Goal: Information Seeking & Learning: Learn about a topic

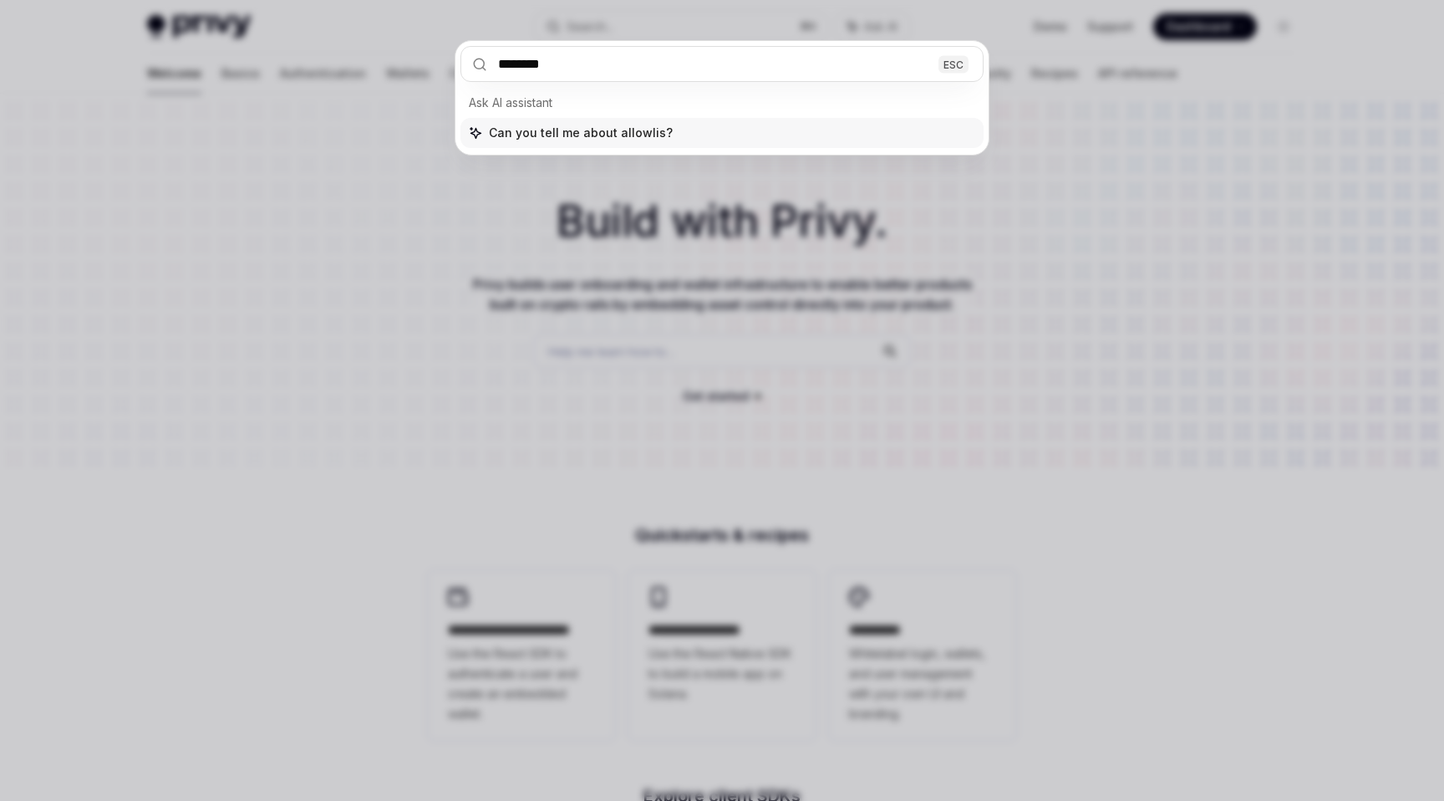
type input "*********"
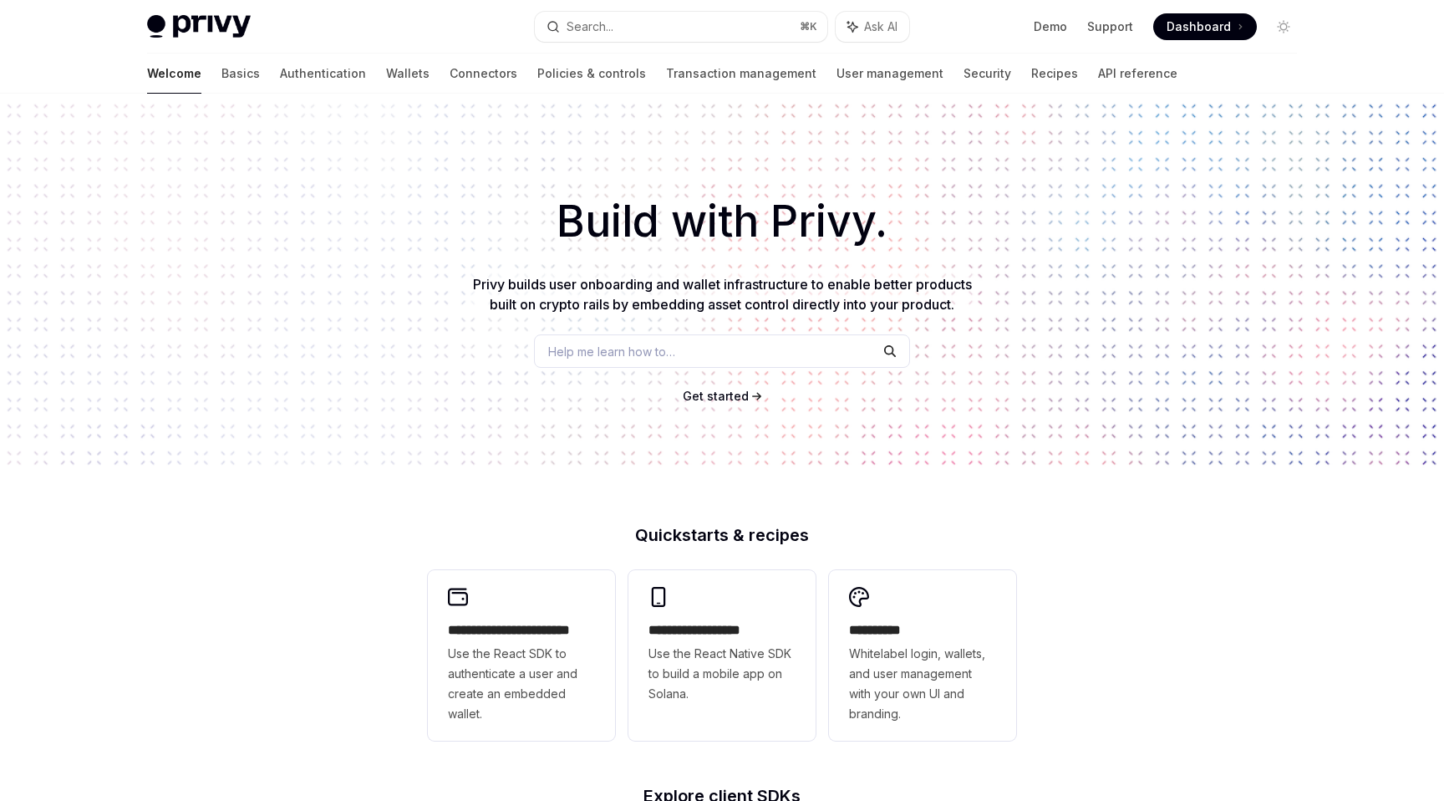
type textarea "*"
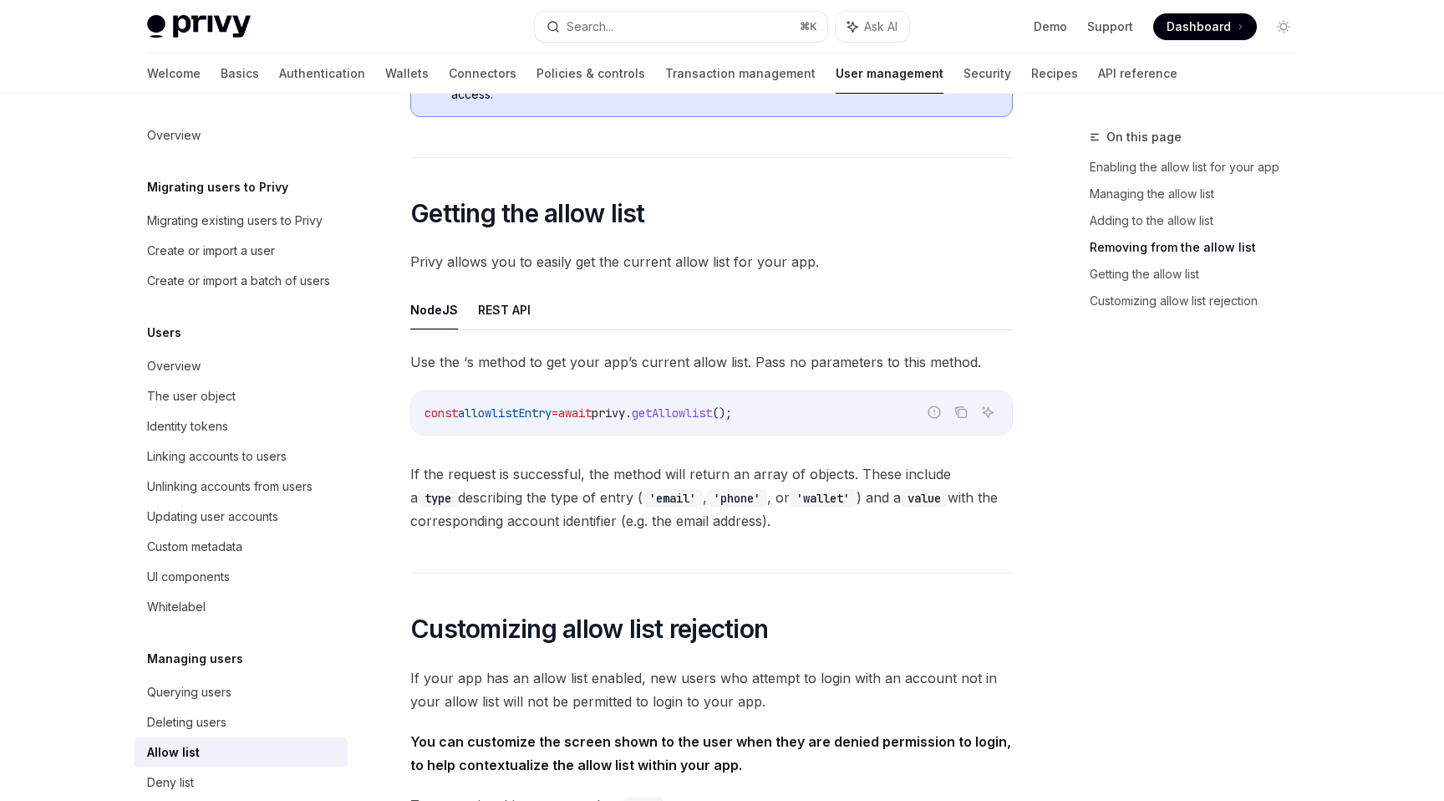
scroll to position [2745, 0]
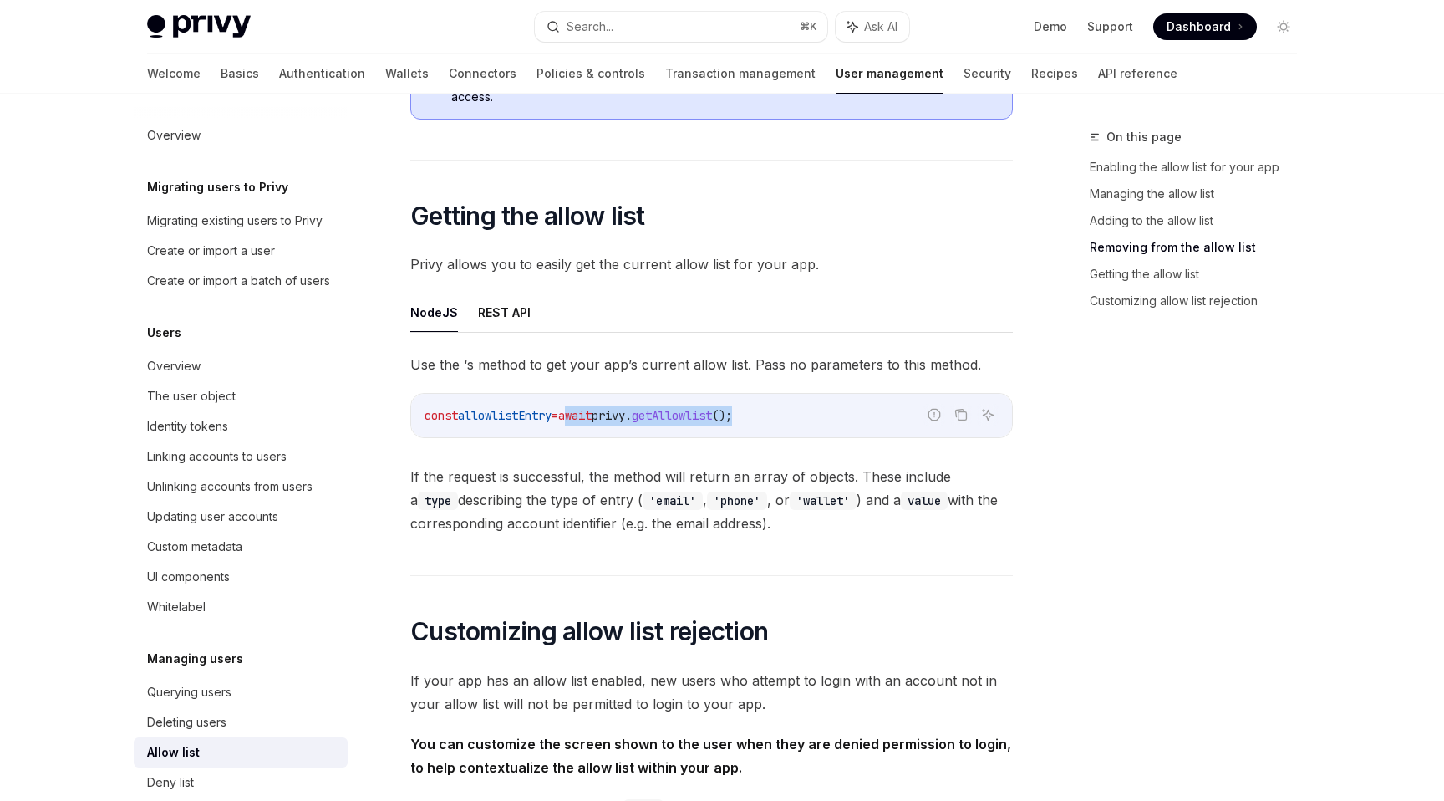
drag, startPoint x: 586, startPoint y: 416, endPoint x: 807, endPoint y: 428, distance: 221.8
click at [807, 428] on div "const allowlistEntry = await privy . getAllowlist ();" at bounding box center [711, 415] width 601 height 43
copy span "await privy . getAllowlist ();"
click at [1006, 505] on span "If the request is successful, the method will return an array of objects. These…" at bounding box center [711, 500] width 603 height 70
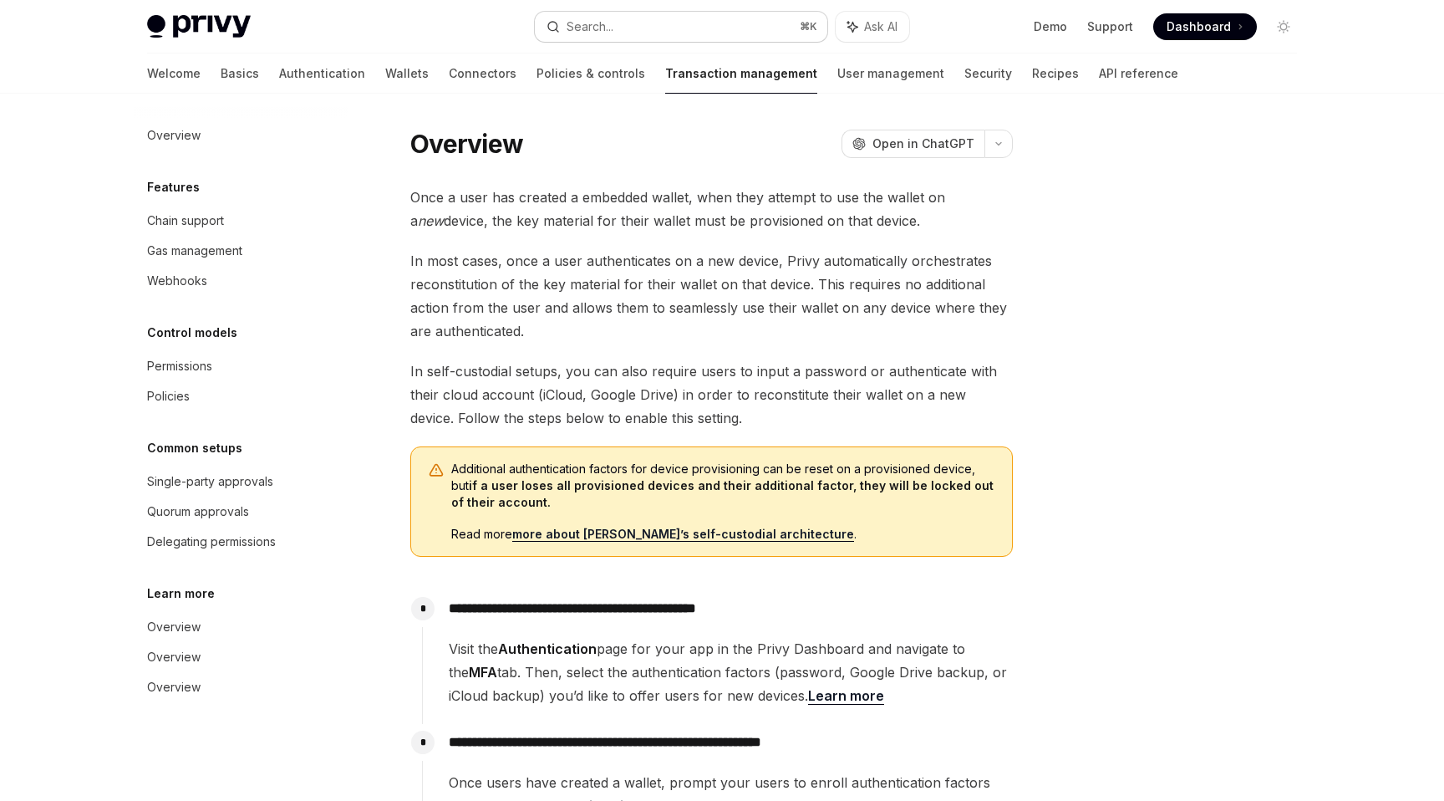
click at [653, 39] on button "Search... ⌘ K" at bounding box center [681, 27] width 293 height 30
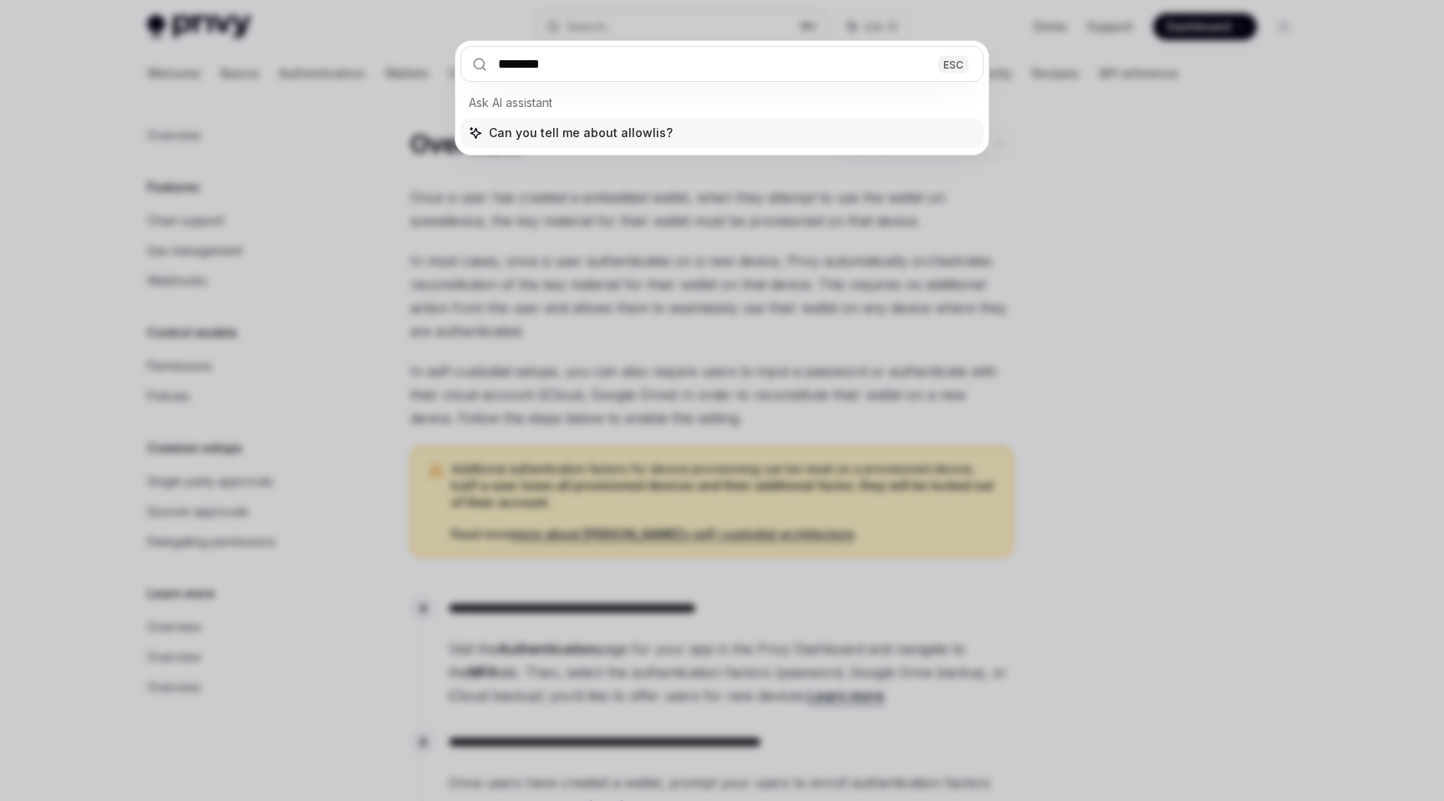
type input "*********"
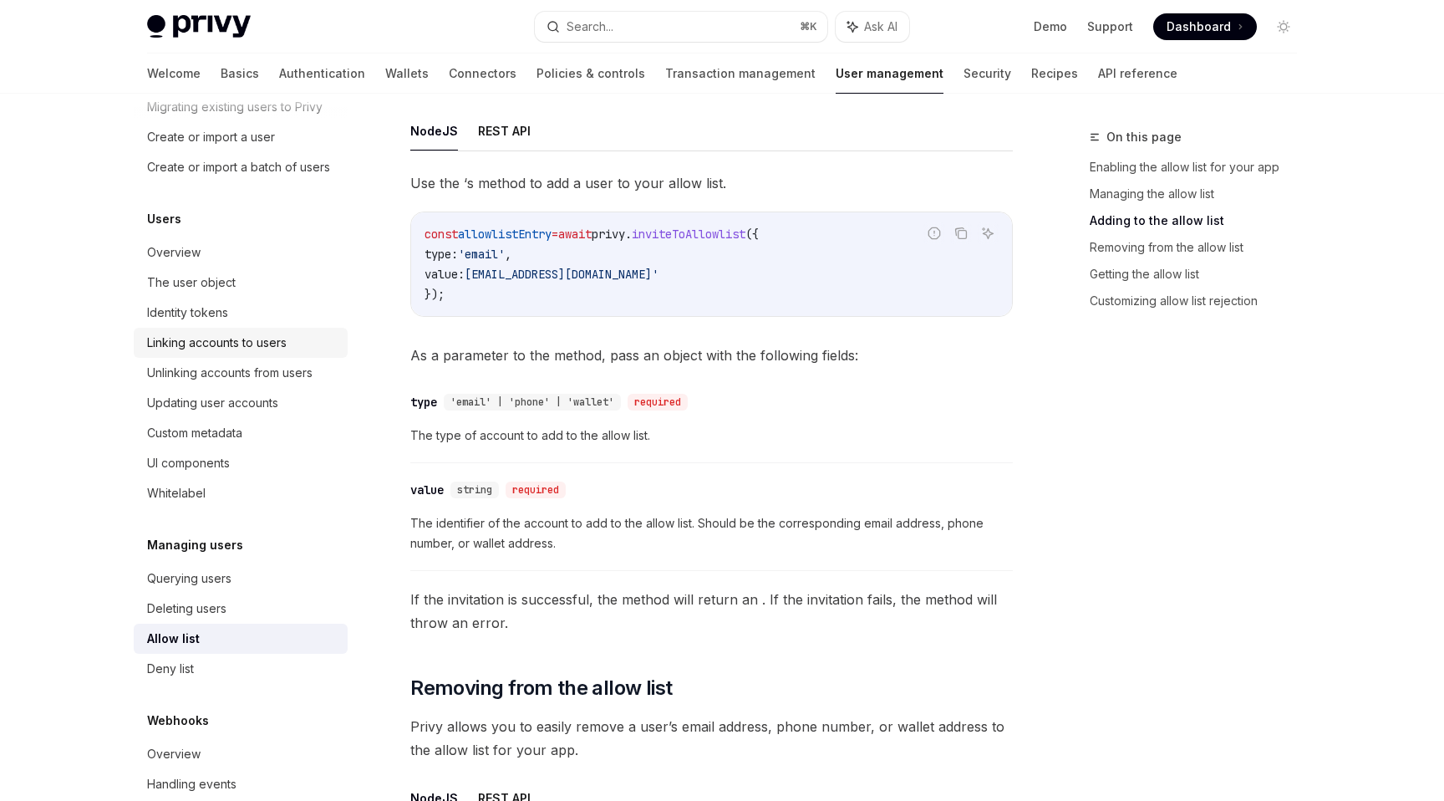
scroll to position [145, 0]
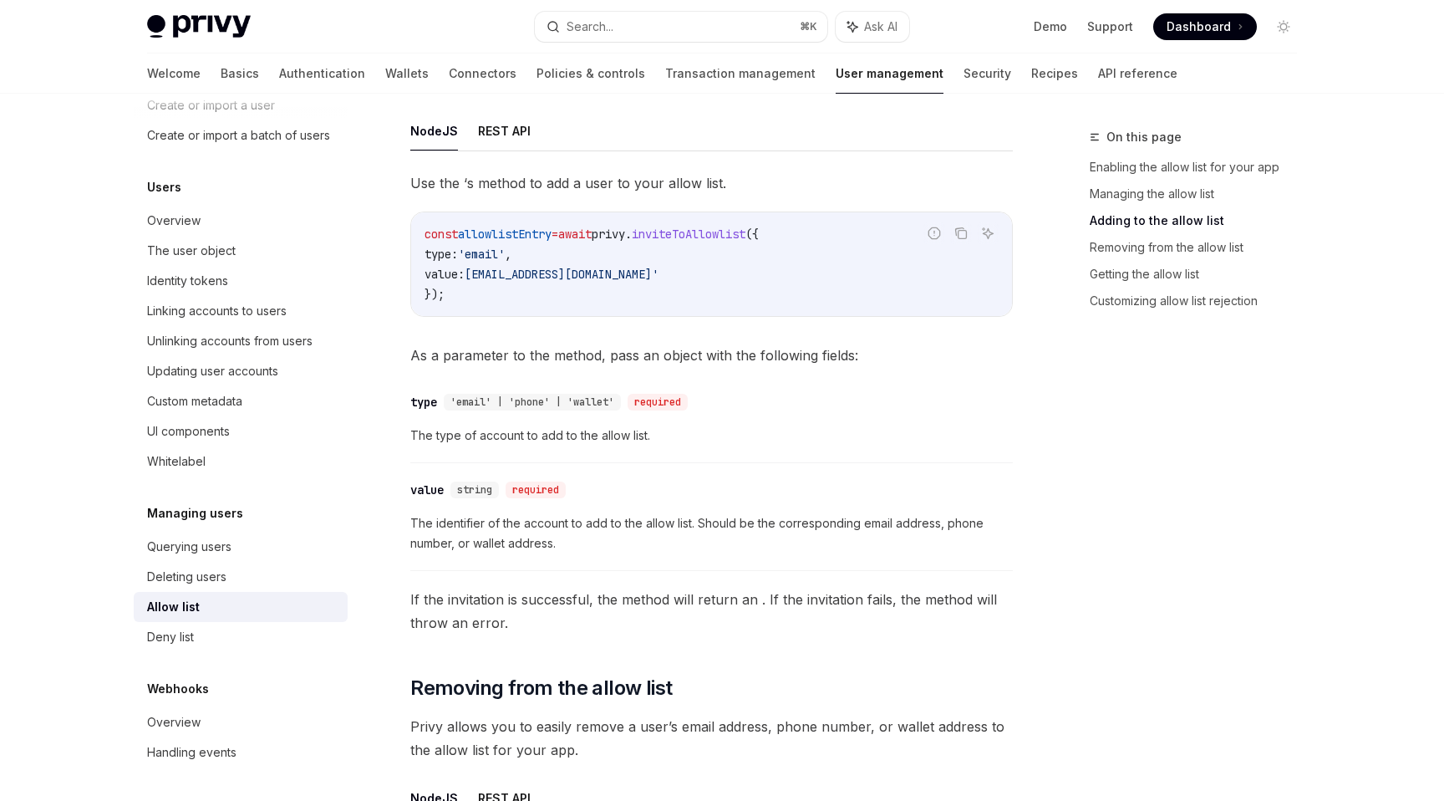
click at [200, 606] on div "Allow list" at bounding box center [242, 607] width 191 height 20
type textarea "*"
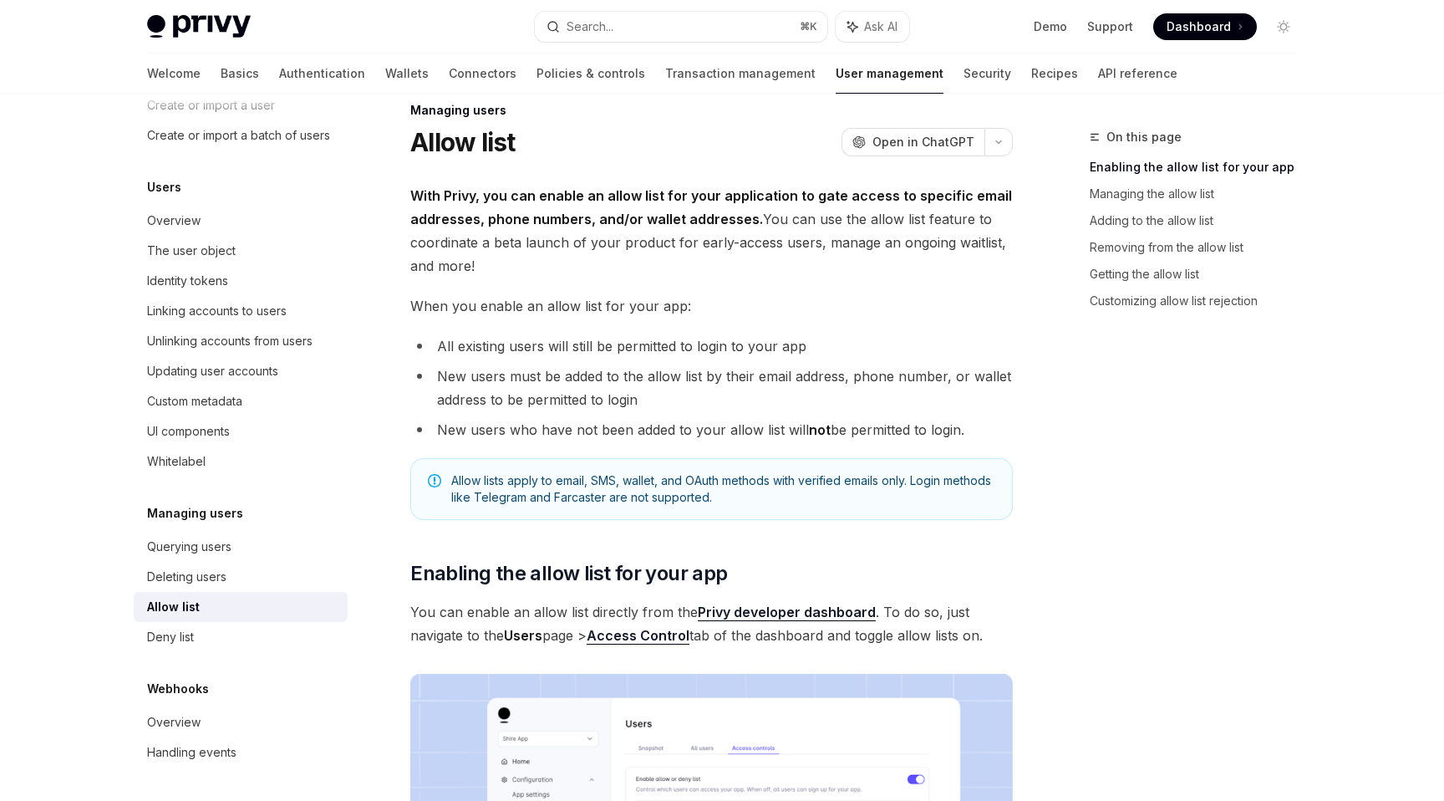
scroll to position [32, 0]
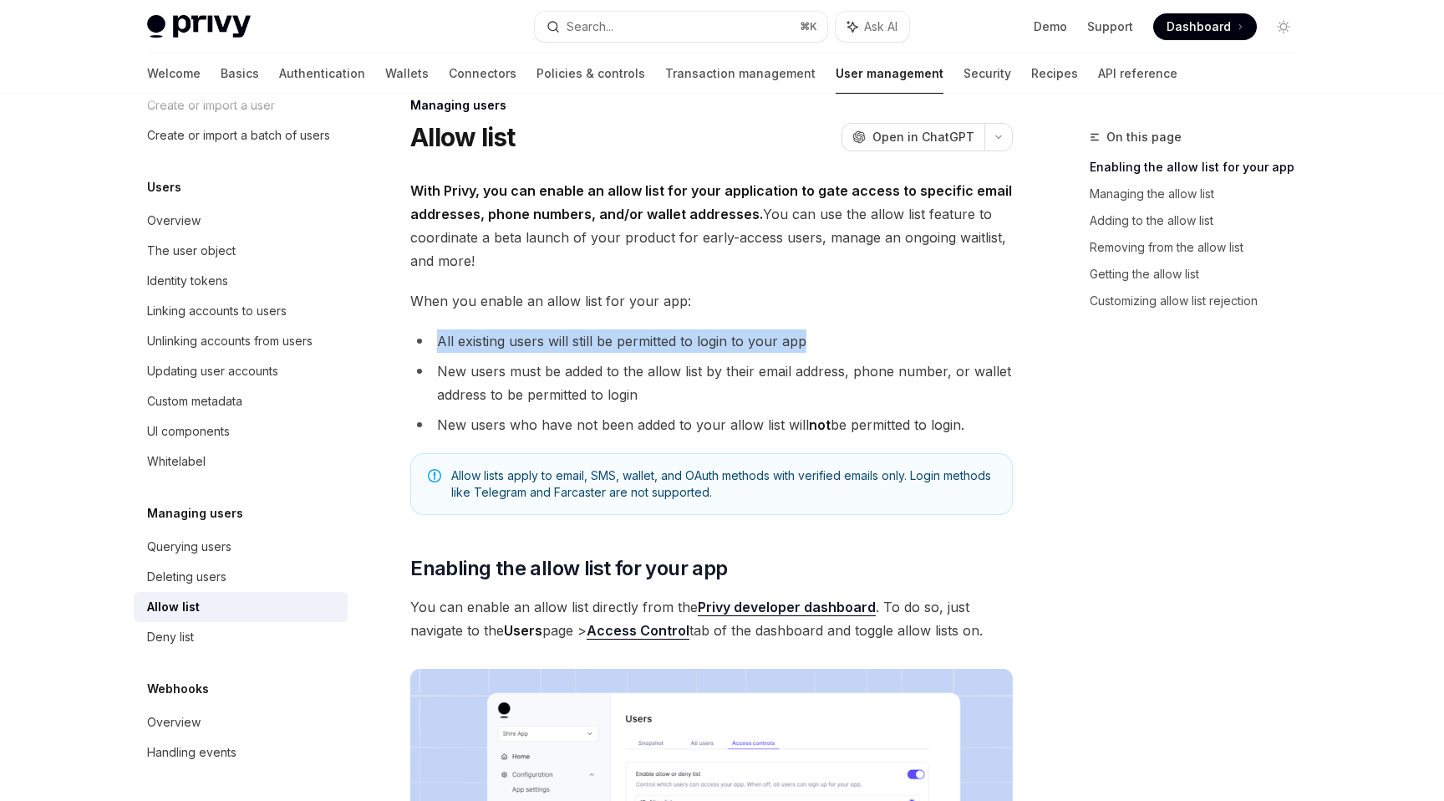
drag, startPoint x: 435, startPoint y: 341, endPoint x: 848, endPoint y: 348, distance: 413.0
click at [848, 348] on li "All existing users will still be permitted to login to your app" at bounding box center [711, 340] width 603 height 23
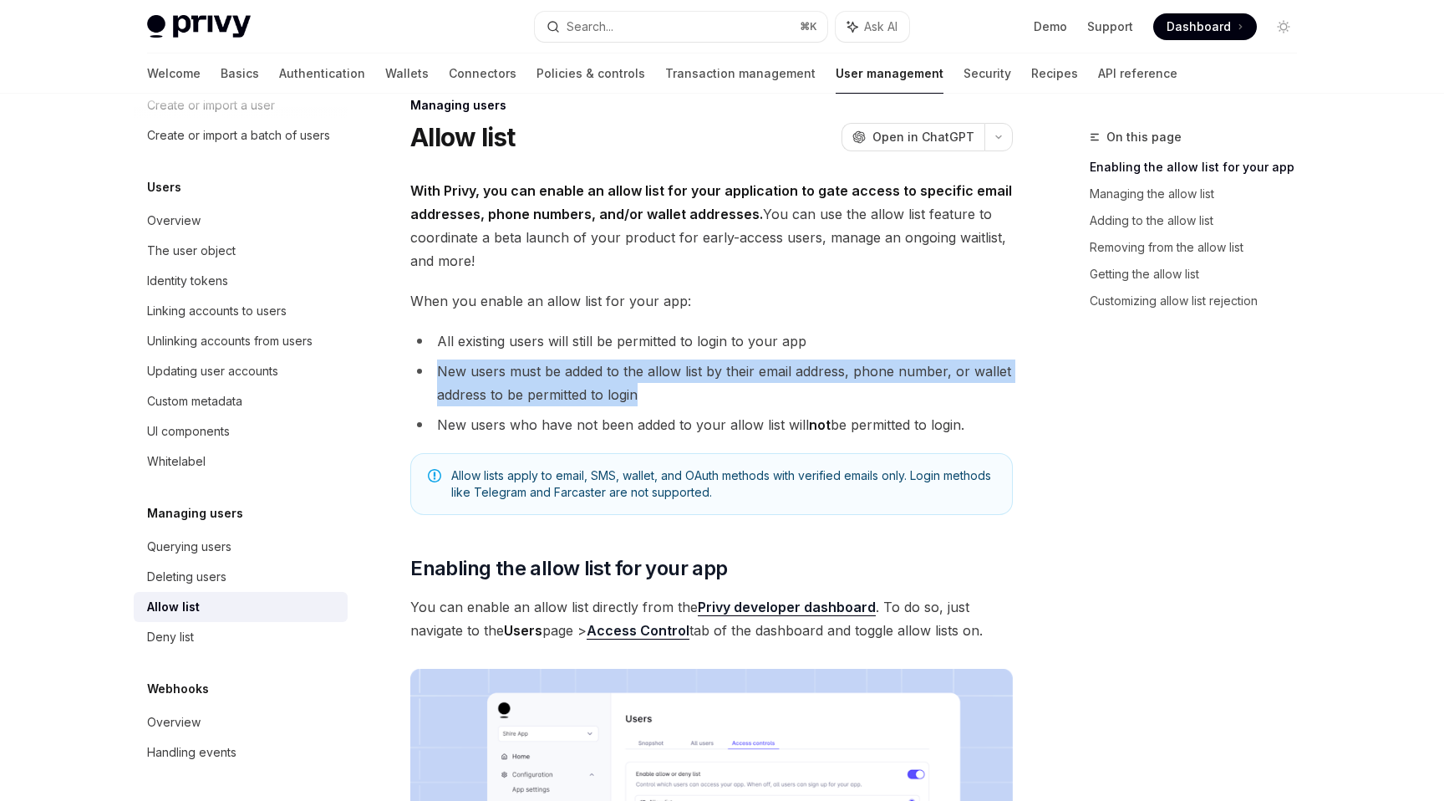
drag, startPoint x: 437, startPoint y: 375, endPoint x: 729, endPoint y: 386, distance: 291.9
click at [730, 386] on li "New users must be added to the allow list by their email address, phone number,…" at bounding box center [711, 382] width 603 height 47
click at [674, 400] on li "New users must be added to the allow list by their email address, phone number,…" at bounding box center [711, 382] width 603 height 47
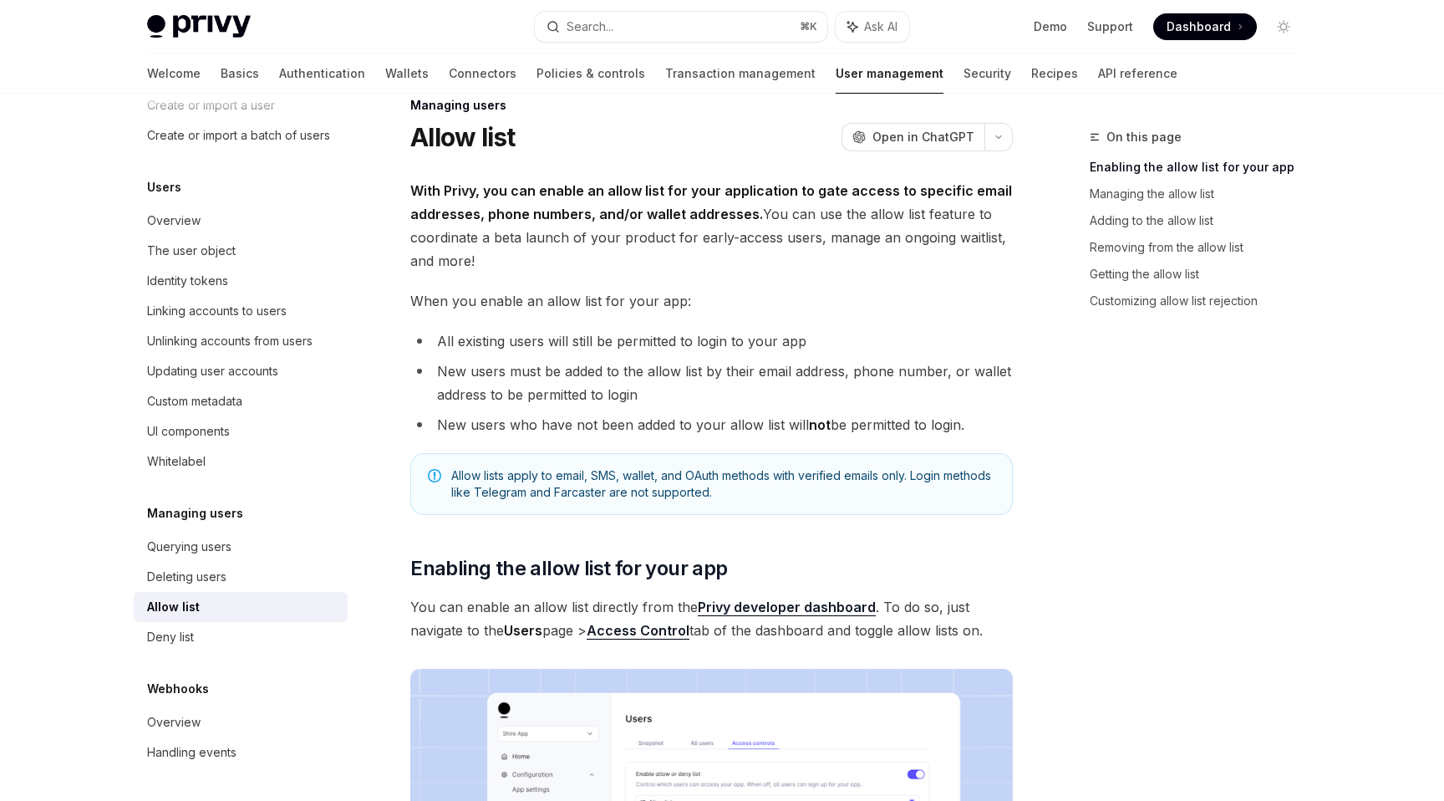
drag, startPoint x: 426, startPoint y: 420, endPoint x: 1002, endPoint y: 417, distance: 575.9
click at [1002, 417] on li "New users who have not been added to your allow list will not be permitted to l…" at bounding box center [711, 424] width 603 height 23
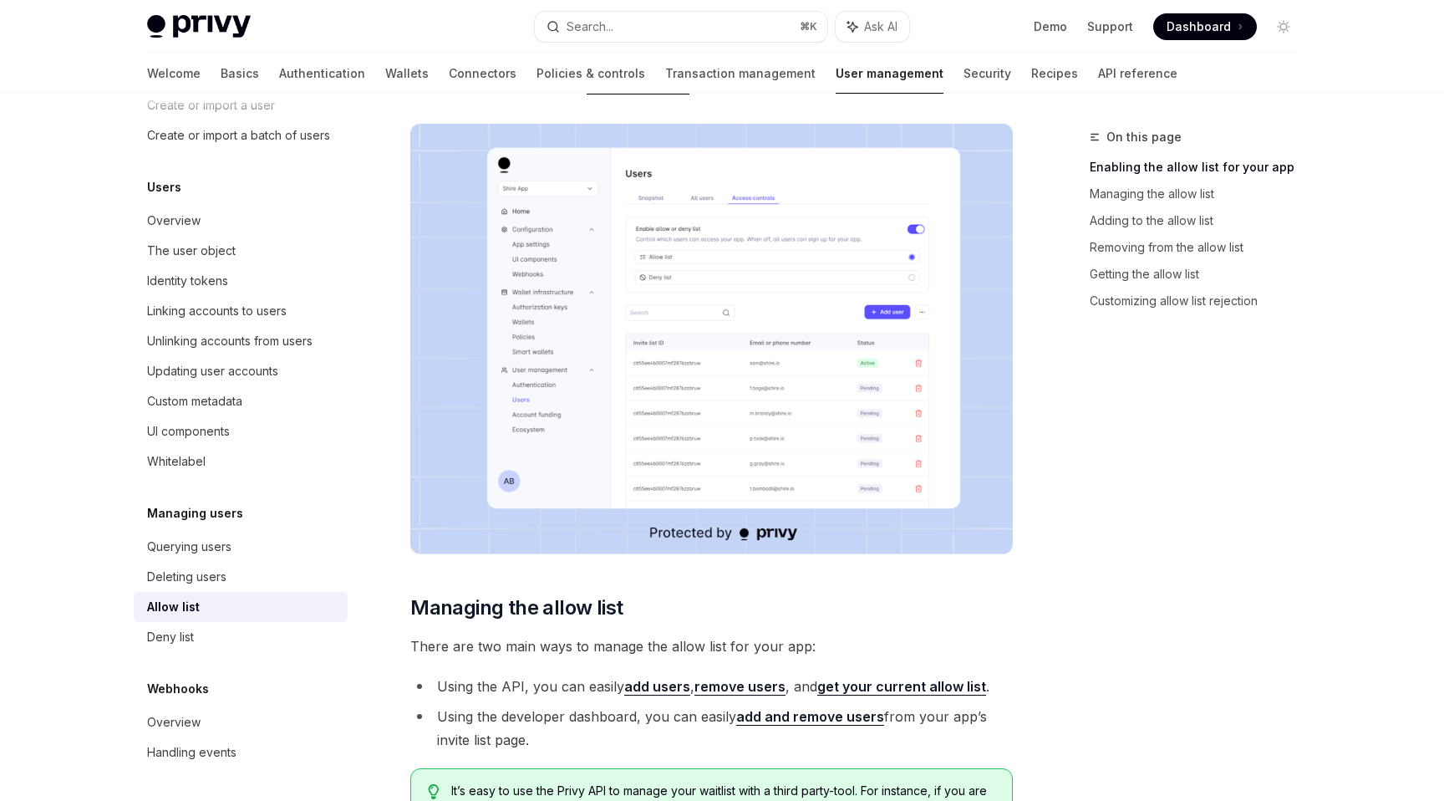
scroll to position [0, 0]
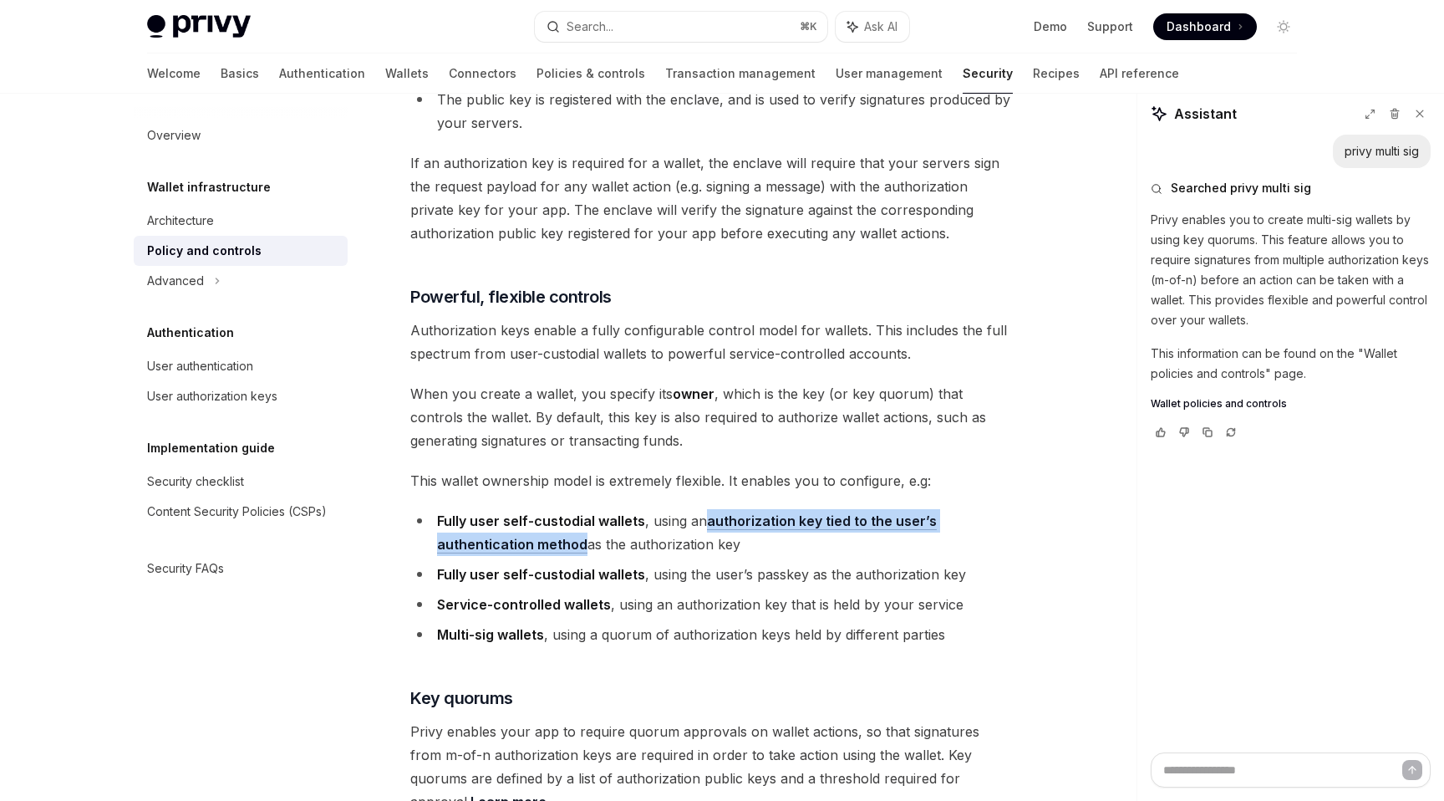
scroll to position [653, 0]
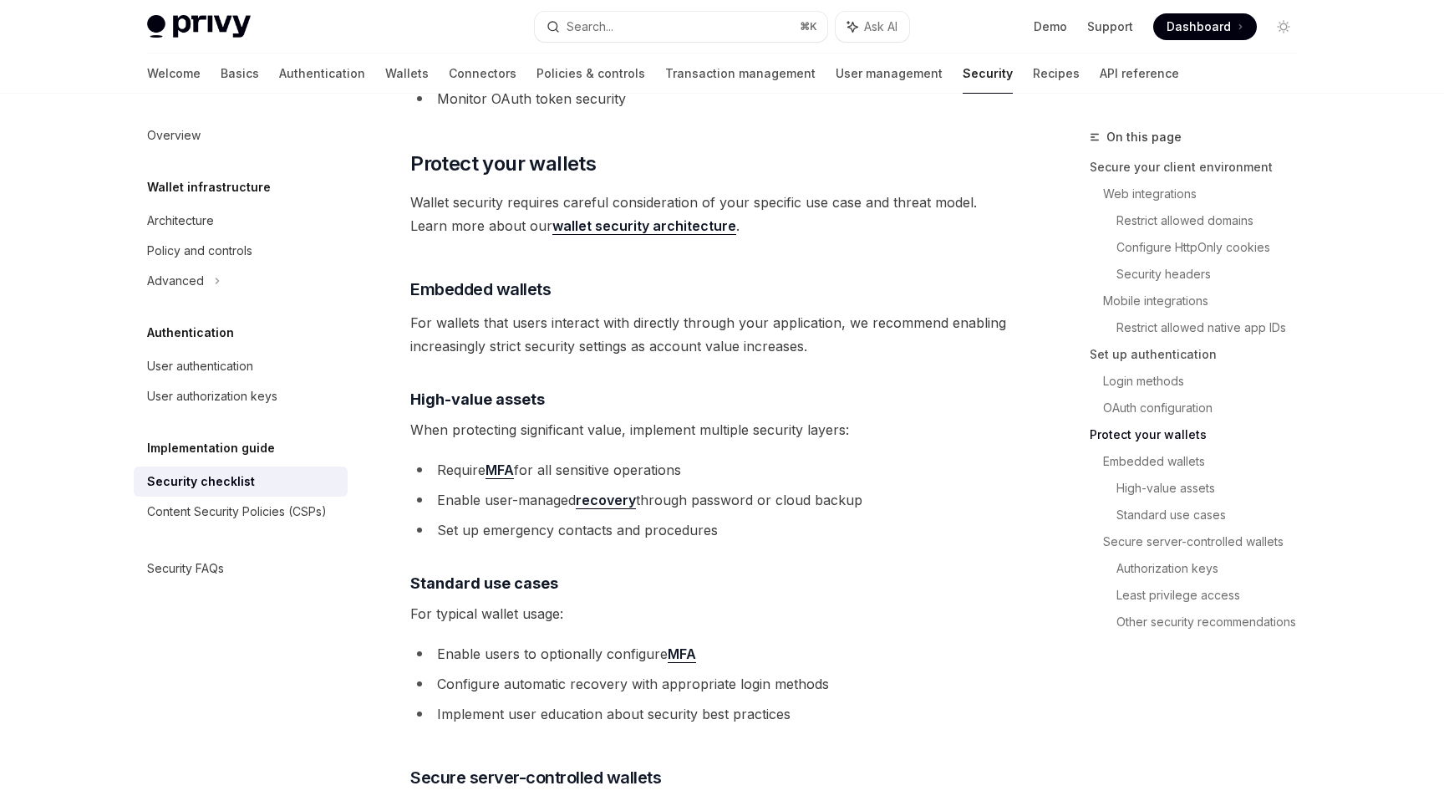
scroll to position [2043, 0]
